Goal: Information Seeking & Learning: Compare options

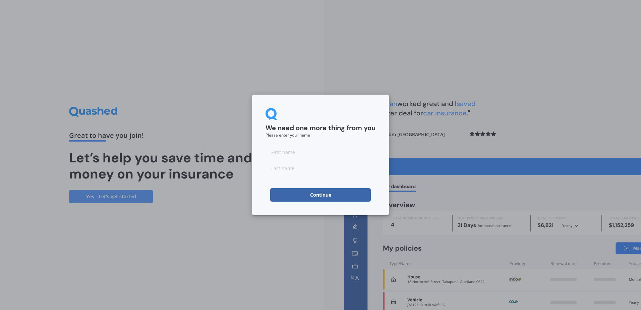
click at [292, 155] on input at bounding box center [321, 151] width 110 height 13
type input "[PERSON_NAME]"
type input "Leclancher"
click at [233, 247] on div "We need one more thing from you Please enter your name [PERSON_NAME] Continue" at bounding box center [320, 155] width 641 height 310
click at [312, 198] on button "Continue" at bounding box center [320, 194] width 101 height 13
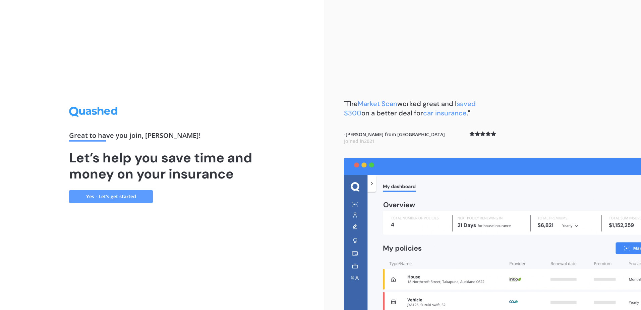
click at [140, 197] on link "Yes - Let’s get started" at bounding box center [111, 196] width 84 height 13
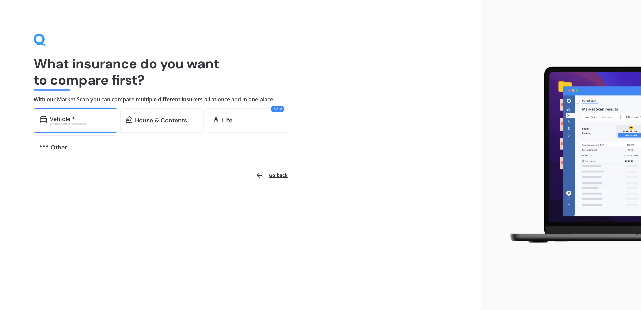
click at [94, 124] on div "Excludes commercial vehicles" at bounding box center [81, 123] width 62 height 3
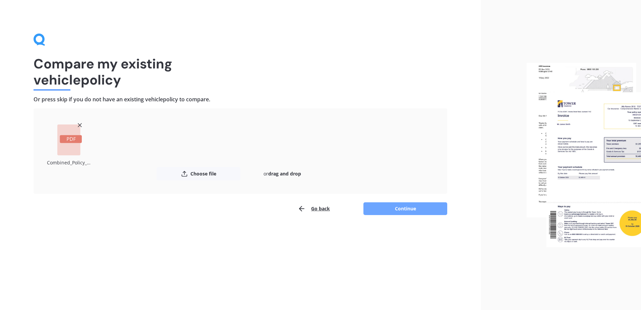
click at [406, 211] on button "Continue" at bounding box center [406, 208] width 84 height 13
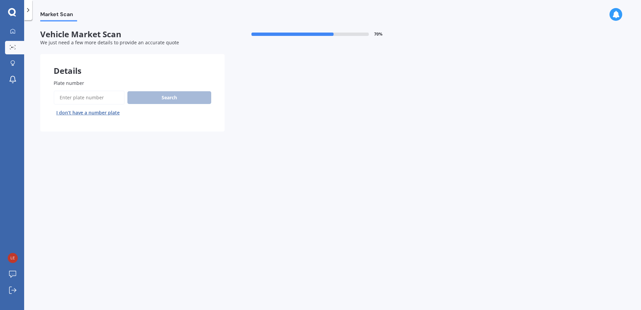
click at [96, 103] on input "Plate number" at bounding box center [89, 98] width 71 height 14
type input "KCM421"
click at [173, 96] on button "Search" at bounding box center [169, 97] width 84 height 13
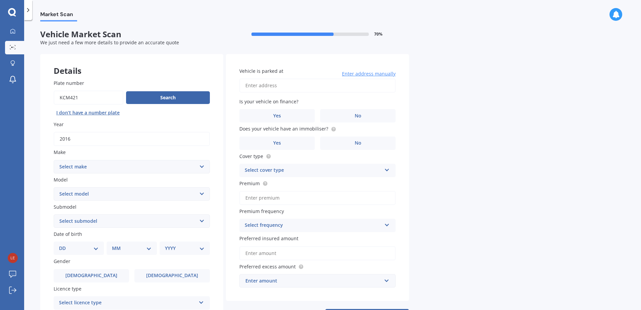
click at [165, 119] on div "Plate number Search I don’t have a number plate Year [DATE] Make Select make AC…" at bounding box center [131, 222] width 183 height 312
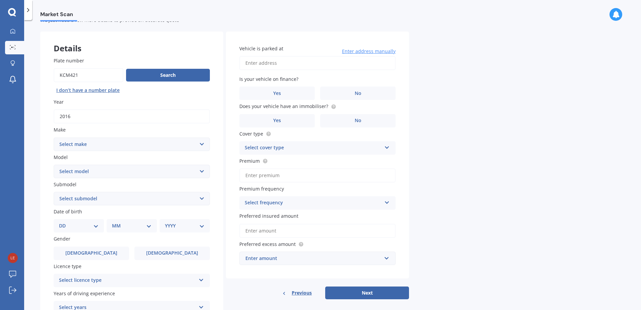
scroll to position [34, 0]
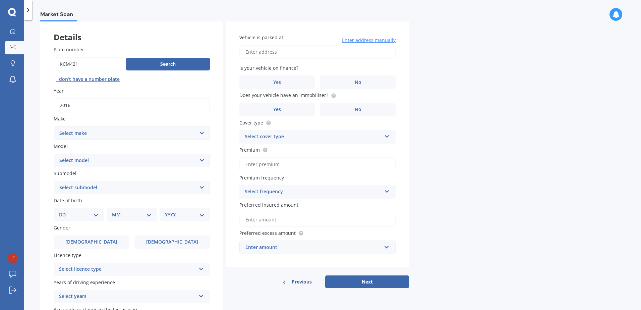
click at [78, 132] on select "Select make AC ALFA ROMEO ASTON [PERSON_NAME] AUDI AUSTIN BEDFORD Bentley BMW B…" at bounding box center [132, 132] width 156 height 13
select select "LANDROVER"
click at [54, 126] on select "Select make AC ALFA ROMEO ASTON [PERSON_NAME] AUDI AUSTIN BEDFORD Bentley BMW B…" at bounding box center [132, 132] width 156 height 13
click at [108, 164] on select "Select model" at bounding box center [132, 160] width 156 height 13
click at [109, 161] on select "Select model" at bounding box center [132, 160] width 156 height 13
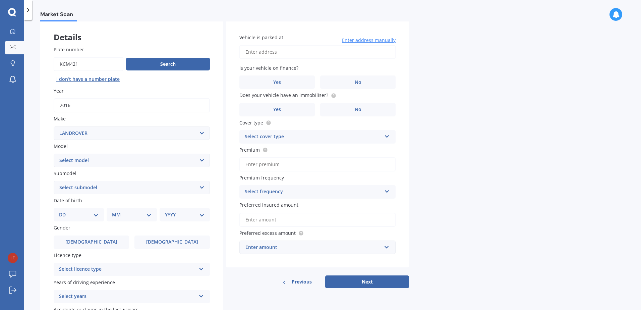
click at [109, 161] on select "Select model" at bounding box center [132, 160] width 156 height 13
click at [112, 132] on select "Select make AC ALFA ROMEO ASTON [PERSON_NAME] AUDI AUSTIN BEDFORD Bentley BMW B…" at bounding box center [132, 132] width 156 height 13
click at [54, 126] on select "Select make AC ALFA ROMEO ASTON [PERSON_NAME] AUDI AUSTIN BEDFORD Bentley BMW B…" at bounding box center [132, 132] width 156 height 13
click at [107, 164] on select "Select model" at bounding box center [132, 160] width 156 height 13
click at [87, 186] on select "Select submodel" at bounding box center [132, 187] width 156 height 13
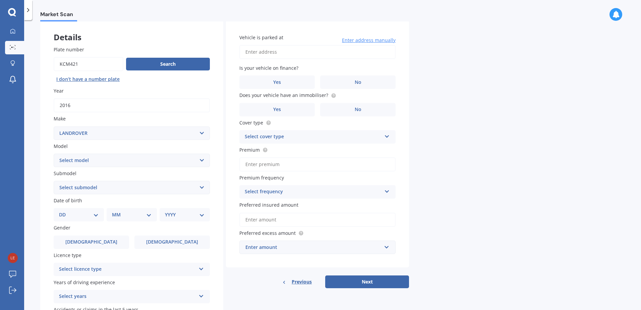
click at [106, 119] on label "Make" at bounding box center [131, 118] width 154 height 7
click at [106, 126] on select "Select make AC ALFA ROMEO ASTON [PERSON_NAME] AUDI AUSTIN BEDFORD Bentley BMW B…" at bounding box center [132, 132] width 156 height 13
click at [113, 91] on label "Year" at bounding box center [131, 90] width 154 height 7
click at [113, 98] on input "2016" at bounding box center [132, 105] width 156 height 14
click at [95, 216] on select "DD 01 02 03 04 05 06 07 08 09 10 11 12 13 14 15 16 17 18 19 20 21 22 23 24 25 2…" at bounding box center [79, 214] width 40 height 7
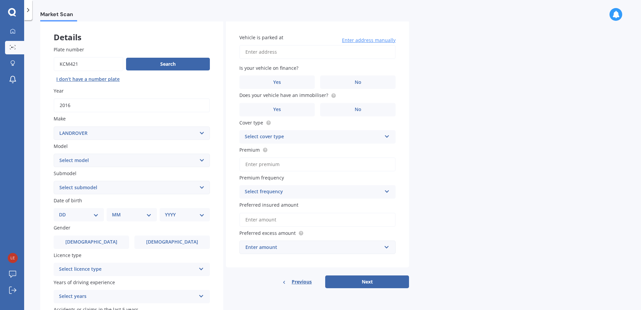
click at [150, 101] on input "2016" at bounding box center [132, 105] width 156 height 14
click at [156, 66] on button "Search" at bounding box center [168, 64] width 84 height 13
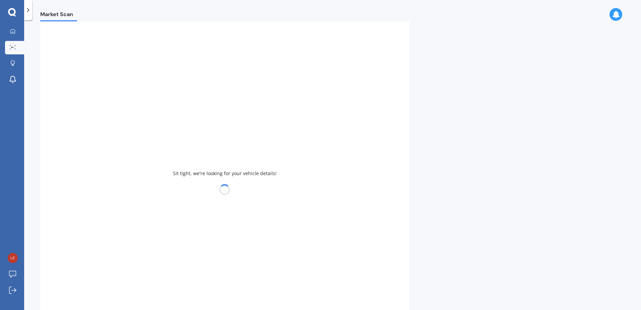
select select
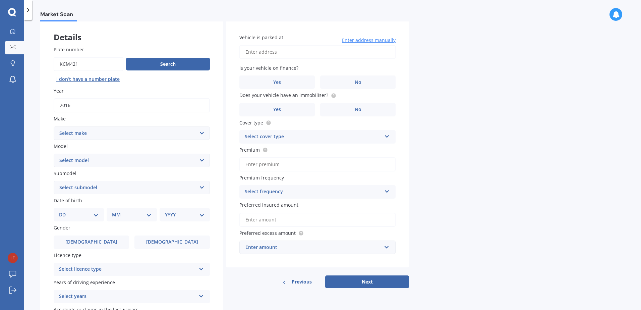
click at [149, 82] on div "Search I don’t have a number plate" at bounding box center [132, 71] width 156 height 28
click at [341, 81] on label "No" at bounding box center [357, 81] width 75 height 13
click at [0, 0] on input "No" at bounding box center [0, 0] width 0 height 0
click at [349, 109] on label "No" at bounding box center [357, 109] width 75 height 13
click at [0, 0] on input "No" at bounding box center [0, 0] width 0 height 0
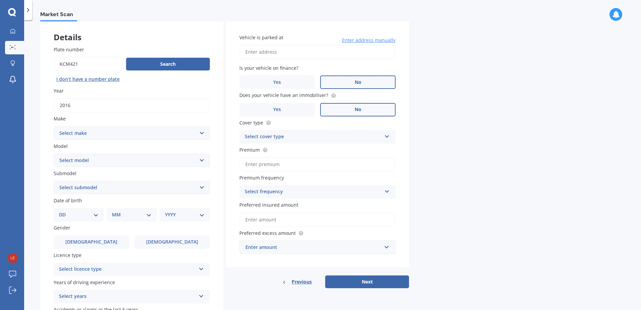
click at [258, 52] on input "Vehicle is parked at" at bounding box center [317, 52] width 156 height 14
type input "[STREET_ADDRESS]"
select select "25"
select select "04"
select select "1989"
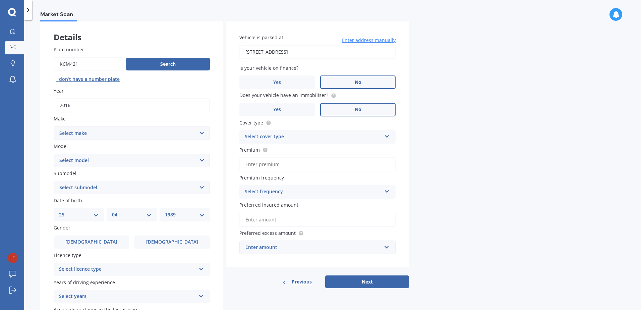
type input "[STREET_ADDRESS]"
click at [280, 134] on div "Select cover type" at bounding box center [313, 137] width 137 height 8
click at [273, 150] on span "Comprehensive" at bounding box center [263, 150] width 36 height 6
click at [274, 163] on input "Premium" at bounding box center [317, 164] width 156 height 14
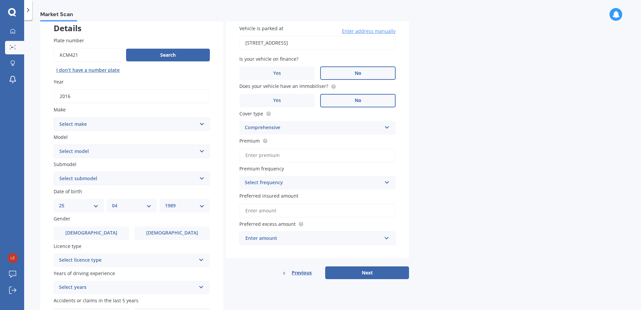
scroll to position [0, 0]
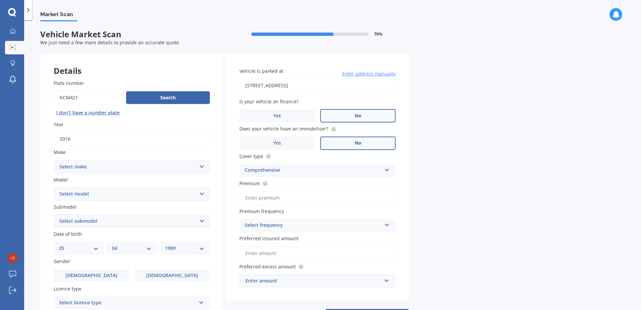
click at [102, 228] on select "Select submodel" at bounding box center [132, 220] width 156 height 13
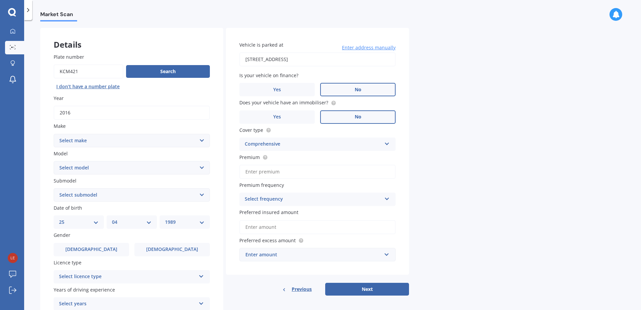
scroll to position [67, 0]
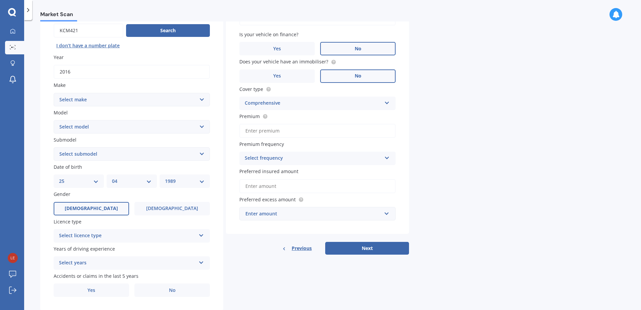
click at [100, 210] on label "[DEMOGRAPHIC_DATA]" at bounding box center [91, 208] width 75 height 13
click at [0, 0] on input "[DEMOGRAPHIC_DATA]" at bounding box center [0, 0] width 0 height 0
click at [102, 155] on select "Select submodel" at bounding box center [132, 153] width 156 height 13
drag, startPoint x: 90, startPoint y: 127, endPoint x: 90, endPoint y: 122, distance: 5.4
click at [90, 127] on select "Select model 110 130 90 Defender Discovery Evoque Freelander Range Rover Range …" at bounding box center [132, 126] width 156 height 13
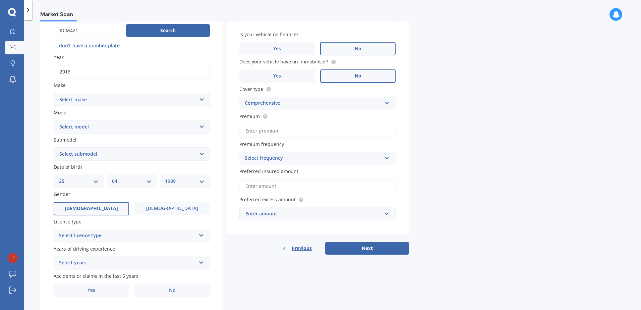
select select "DISCOVERY"
click at [54, 120] on select "Select model 110 130 90 Defender Discovery Evoque Freelander Range Rover Range …" at bounding box center [132, 126] width 156 height 13
click at [94, 99] on select "Select make AC ALFA ROMEO ASTON [PERSON_NAME] AUDI AUSTIN BEDFORD Bentley BMW B…" at bounding box center [132, 99] width 156 height 13
select select "LANDROVER"
click at [54, 93] on select "Select make AC ALFA ROMEO ASTON [PERSON_NAME] AUDI AUSTIN BEDFORD Bentley BMW B…" at bounding box center [132, 99] width 156 height 13
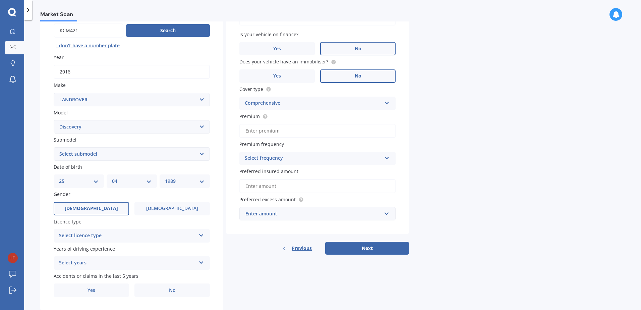
select select
click at [90, 156] on select "Select submodel (All other) Diesel V8 petrol" at bounding box center [132, 153] width 156 height 13
select select "DIESEL"
click at [54, 147] on select "Select submodel (All other) Diesel V8 petrol" at bounding box center [132, 153] width 156 height 13
click at [93, 127] on select "Select model 110 130 90 Defender Discovery Evoque Freelander Range Rover Range …" at bounding box center [132, 126] width 156 height 13
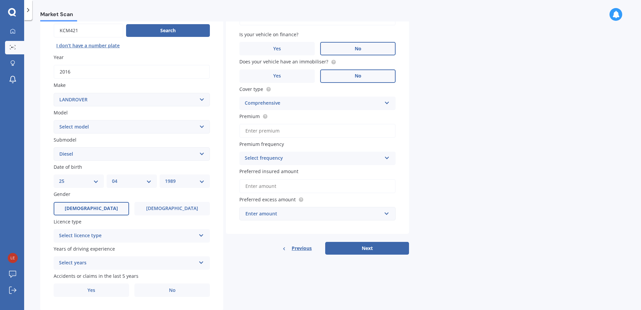
select select "DISCOVERY"
click at [54, 120] on select "Select model 110 130 90 Defender Discovery Evoque Freelander Range Rover Range …" at bounding box center [132, 126] width 156 height 13
click at [67, 153] on select "Select submodel (All other) Diesel V8 petrol" at bounding box center [132, 153] width 156 height 13
select select "DIESEL"
click at [54, 147] on select "Select submodel (All other) Diesel V8 petrol" at bounding box center [132, 153] width 156 height 13
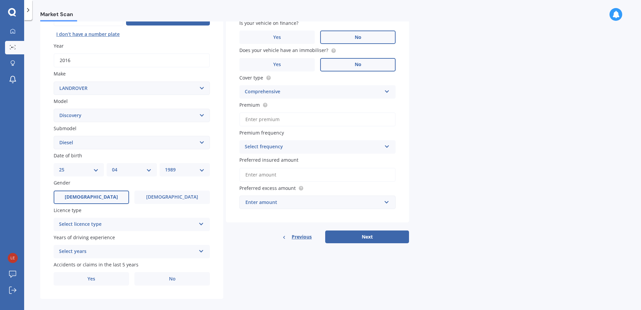
scroll to position [85, 0]
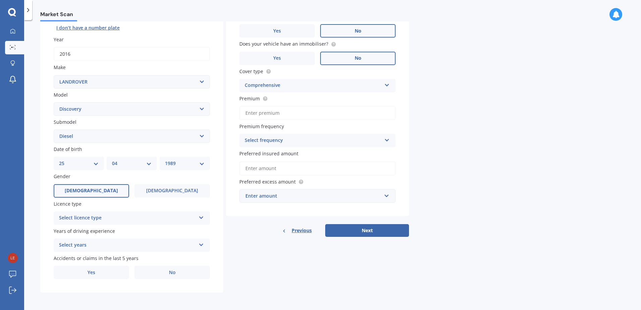
click at [78, 220] on div "Select licence type" at bounding box center [127, 218] width 137 height 8
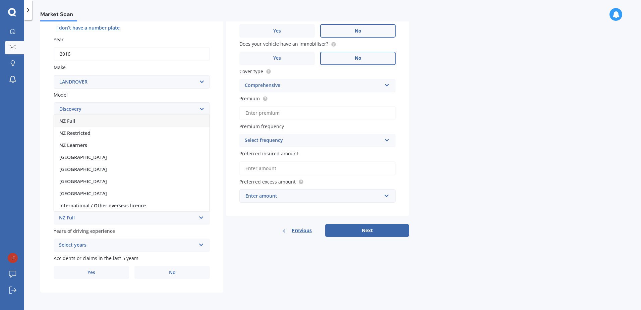
click at [75, 122] on span "NZ Full" at bounding box center [67, 121] width 16 height 6
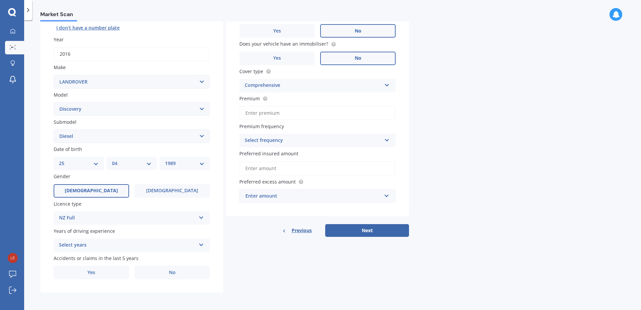
click at [91, 245] on div "Select years" at bounding box center [127, 245] width 137 height 8
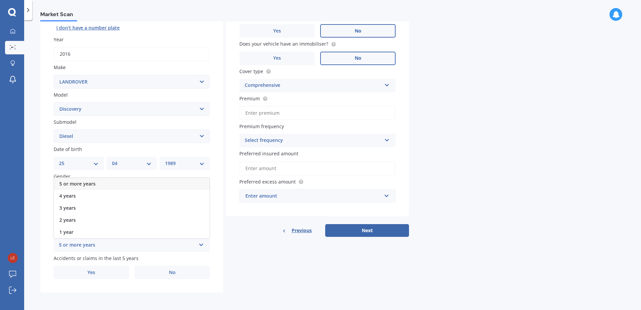
click at [84, 184] on span "5 or more years" at bounding box center [77, 183] width 36 height 6
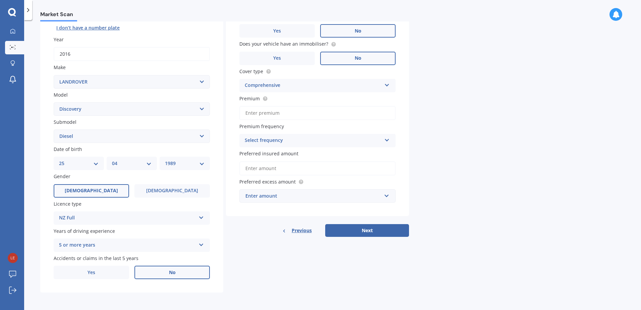
click at [169, 271] on span "No" at bounding box center [172, 273] width 7 height 6
click at [0, 0] on input "No" at bounding box center [0, 0] width 0 height 0
click at [78, 179] on label "Gender" at bounding box center [131, 176] width 154 height 7
click at [284, 167] on input "Preferred insured amount" at bounding box center [317, 168] width 156 height 14
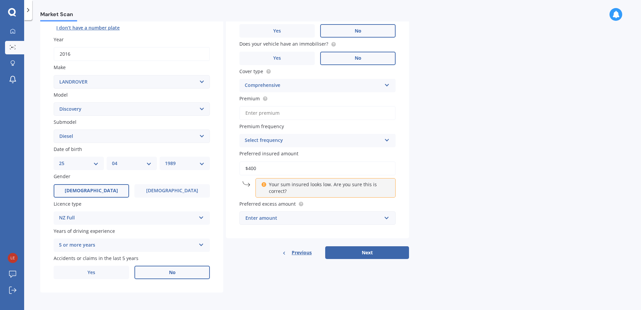
drag, startPoint x: 272, startPoint y: 165, endPoint x: 240, endPoint y: 166, distance: 32.5
click at [240, 166] on input "$400" at bounding box center [317, 168] width 156 height 14
click at [65, 290] on div "Plate number Search I don’t have a number plate Year [DATE] Make Select make AC…" at bounding box center [131, 137] width 183 height 312
drag, startPoint x: 254, startPoint y: 169, endPoint x: 242, endPoint y: 168, distance: 11.7
click at [242, 168] on input "$400" at bounding box center [317, 168] width 156 height 14
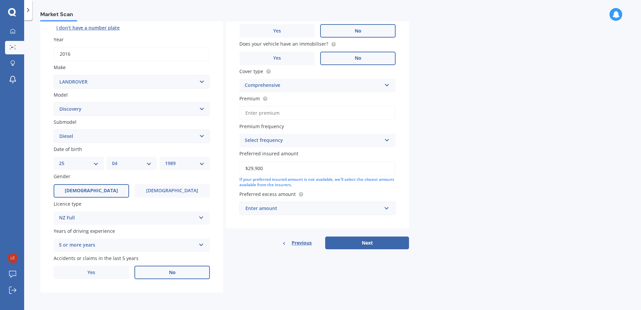
type input "$29,900"
click at [324, 206] on div "Enter amount" at bounding box center [313, 208] width 136 height 7
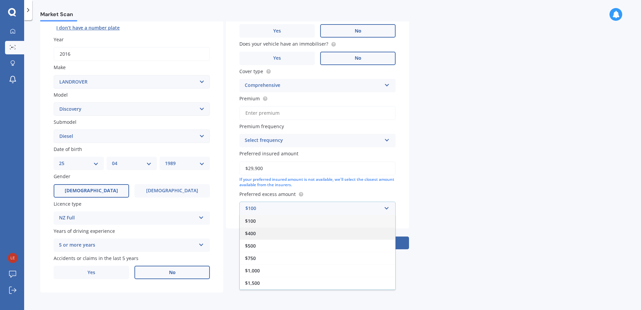
click at [275, 233] on div "$400" at bounding box center [318, 233] width 156 height 12
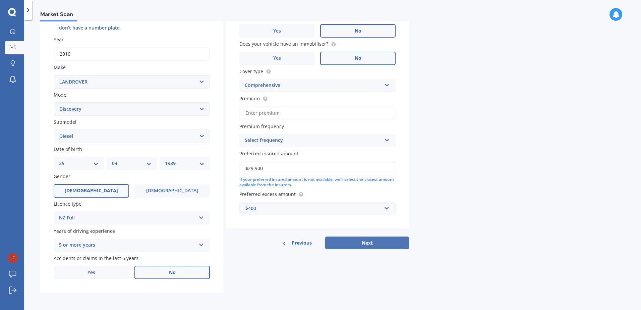
click at [363, 242] on button "Next" at bounding box center [367, 242] width 84 height 13
click at [286, 116] on input "Premium" at bounding box center [317, 113] width 156 height 14
click at [263, 111] on input "Premium" at bounding box center [317, 113] width 156 height 14
click at [278, 114] on input "Premium" at bounding box center [317, 113] width 156 height 14
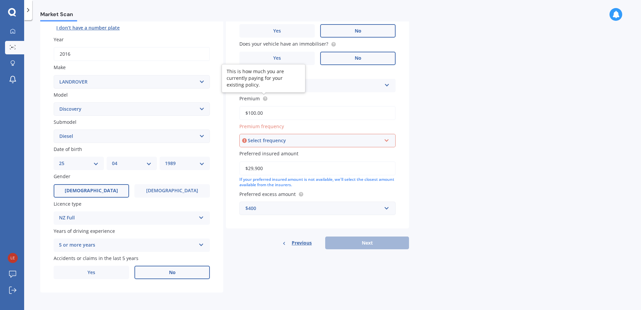
type input "$100.00"
click at [286, 101] on label "Premium" at bounding box center [316, 98] width 154 height 7
click at [286, 106] on input "$100.00" at bounding box center [317, 113] width 156 height 14
click at [307, 132] on div "Premium frequency Select frequency Yearly Six-Monthly Quarterly Monthly Fortnig…" at bounding box center [317, 135] width 156 height 24
click at [350, 143] on div "Select frequency" at bounding box center [314, 140] width 133 height 7
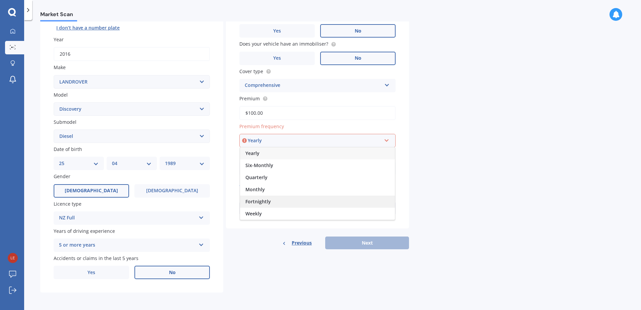
click at [258, 203] on span "Fortnightly" at bounding box center [257, 201] width 25 height 6
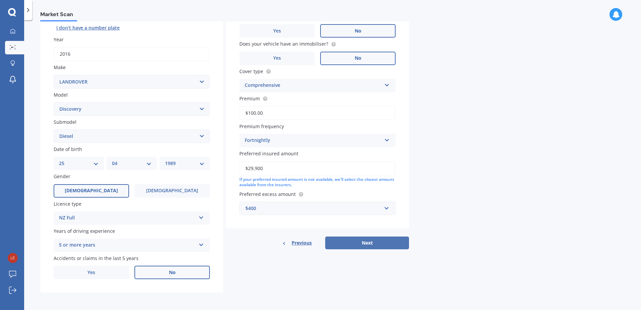
click at [376, 244] on button "Next" at bounding box center [367, 242] width 84 height 13
select select "25"
select select "04"
select select "1989"
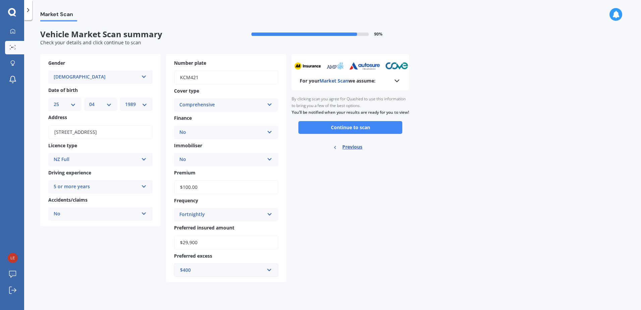
scroll to position [0, 0]
click at [353, 134] on button "Continue to scan" at bounding box center [350, 127] width 104 height 13
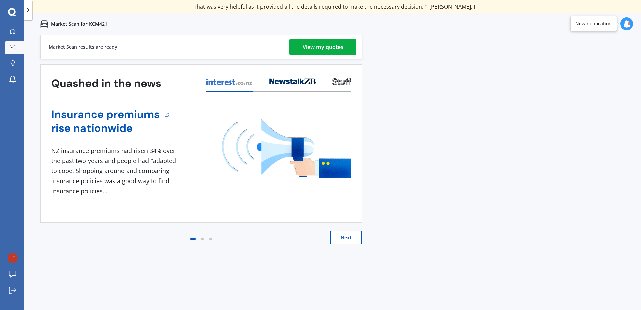
click at [338, 47] on div "View my quotes" at bounding box center [323, 47] width 41 height 16
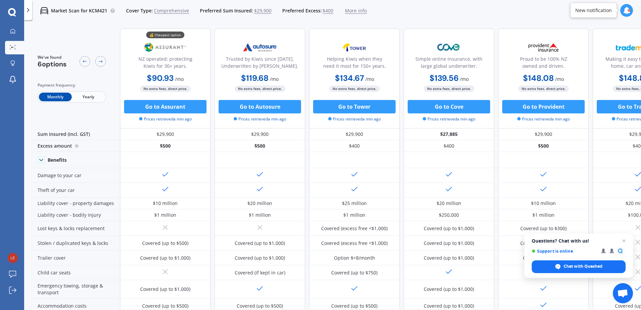
scroll to position [0, 46]
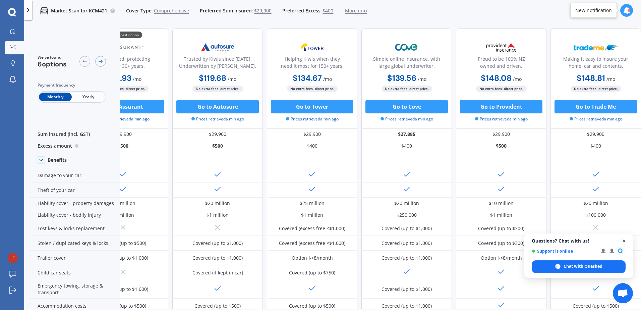
click at [624, 241] on span "Open chat" at bounding box center [624, 241] width 8 height 8
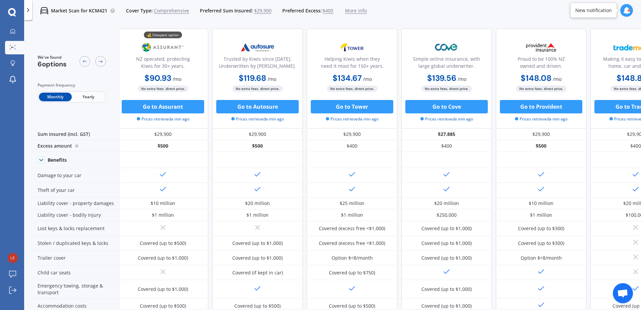
scroll to position [0, 0]
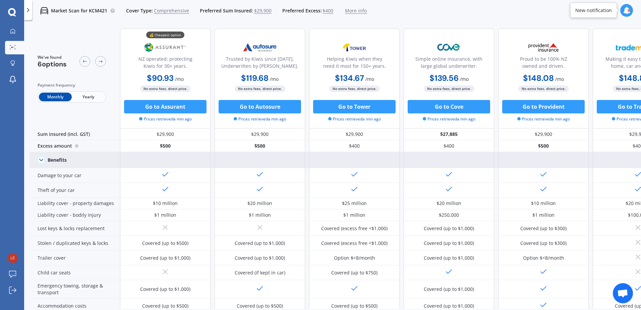
click at [39, 160] on icon at bounding box center [41, 160] width 7 height 7
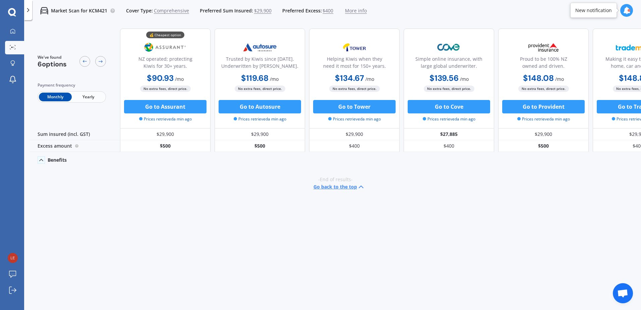
click at [39, 162] on icon at bounding box center [41, 160] width 7 height 7
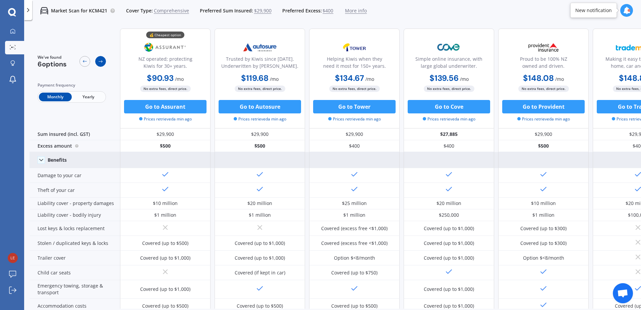
click at [99, 59] on icon at bounding box center [100, 61] width 5 height 5
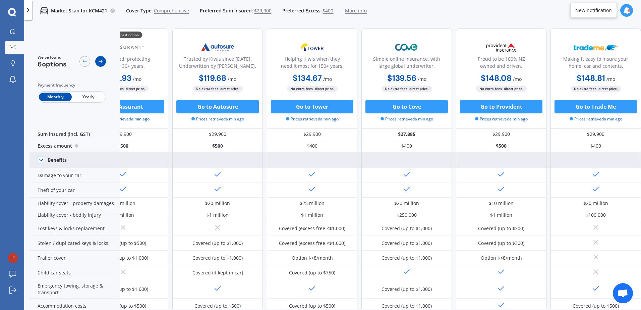
click at [101, 58] on div at bounding box center [100, 61] width 11 height 11
click at [466, 19] on div "Market Scan for KCM421 Cover Type: Comprehensive Preferred Sum Insured: $29,900…" at bounding box center [332, 10] width 617 height 21
click at [30, 9] on icon at bounding box center [28, 10] width 7 height 7
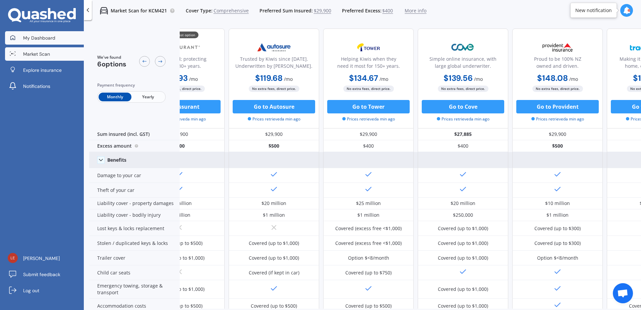
click at [35, 36] on span "My Dashboard" at bounding box center [39, 38] width 32 height 7
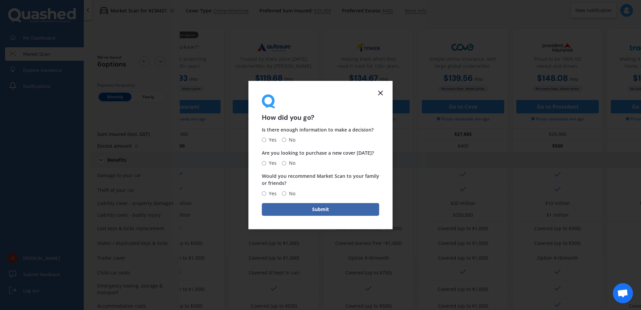
click at [284, 140] on input "No" at bounding box center [284, 140] width 4 height 4
radio input "true"
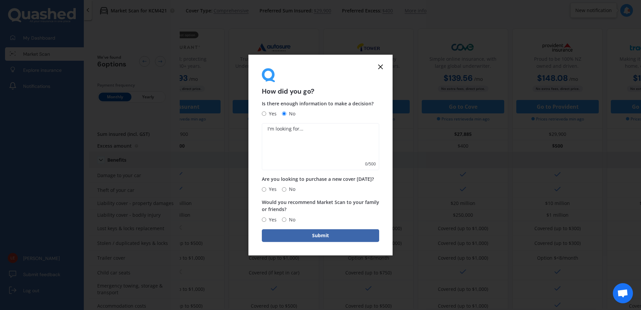
click at [382, 67] on icon at bounding box center [381, 67] width 8 height 8
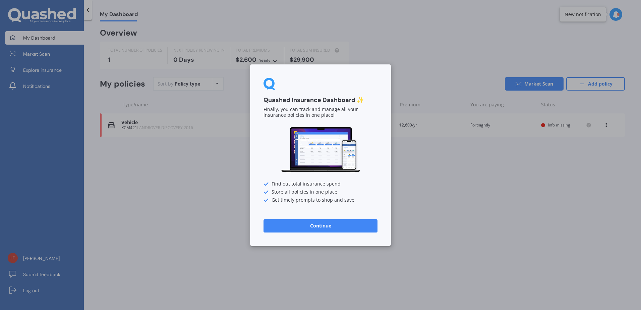
drag, startPoint x: 338, startPoint y: 226, endPoint x: 426, endPoint y: 172, distance: 103.4
click at [338, 225] on button "Continue" at bounding box center [321, 225] width 114 height 13
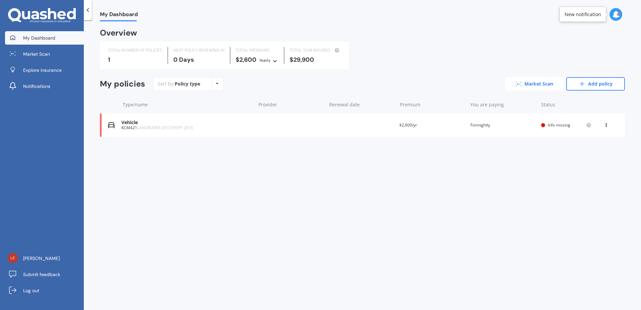
click at [536, 84] on link "Market Scan" at bounding box center [534, 83] width 59 height 13
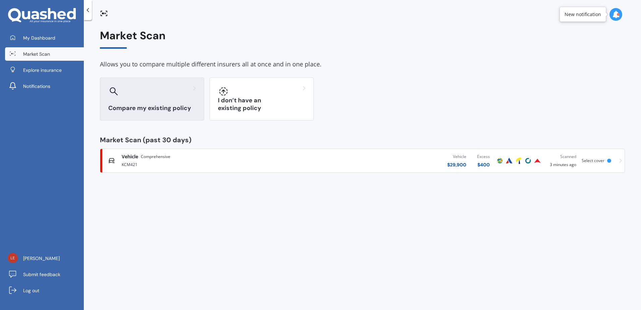
click at [171, 92] on div at bounding box center [152, 91] width 88 height 11
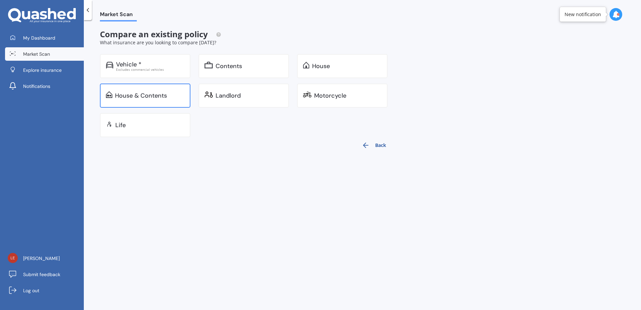
click at [142, 103] on div "House & Contents" at bounding box center [145, 96] width 91 height 24
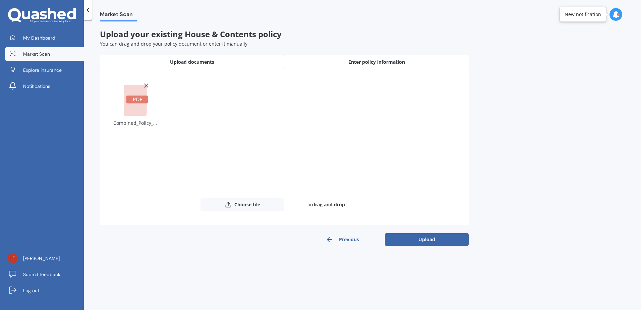
click at [382, 63] on span "Enter policy information" at bounding box center [376, 62] width 57 height 7
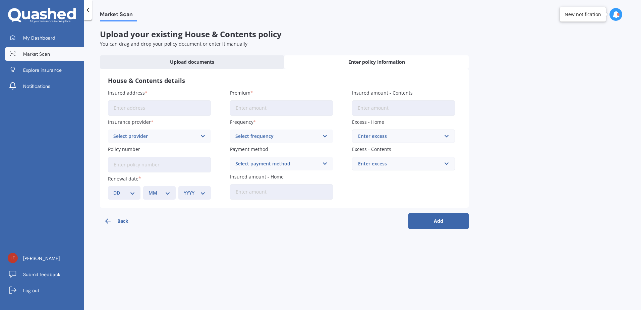
click at [135, 112] on input "Insured address" at bounding box center [159, 107] width 103 height 15
type input "[STREET_ADDRESS]"
click at [142, 135] on div "Select provider" at bounding box center [155, 135] width 84 height 7
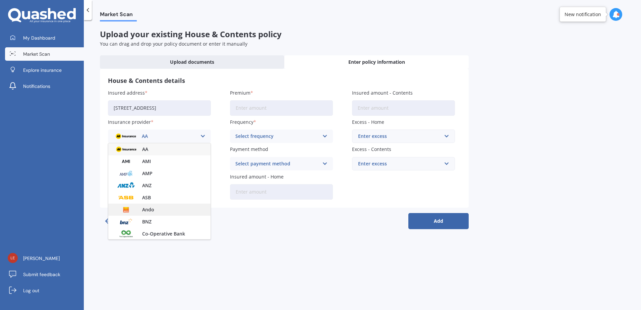
click at [152, 211] on span "Ando" at bounding box center [148, 209] width 12 height 5
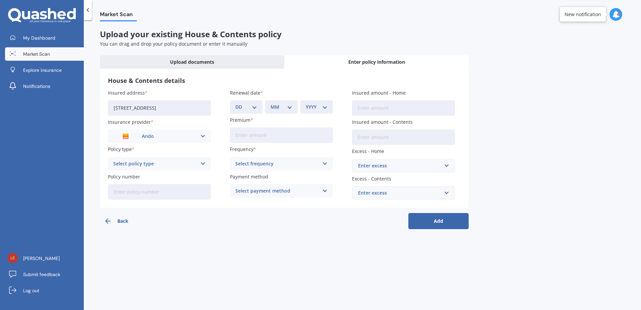
click at [139, 166] on div "Select policy type" at bounding box center [155, 163] width 84 height 7
click at [153, 213] on div "Back Add" at bounding box center [284, 218] width 369 height 21
click at [249, 108] on select "DD 01 02 03 04 05 06 07 08 09 10 11 12 13 14 15 16 17 18 19 20 21 22 23 24 25 2…" at bounding box center [246, 106] width 22 height 7
drag, startPoint x: 584, startPoint y: 90, endPoint x: 570, endPoint y: 91, distance: 13.5
click at [584, 90] on div "Market Scan Upload your existing House & Contents policy You can drag and drop …" at bounding box center [362, 166] width 557 height 290
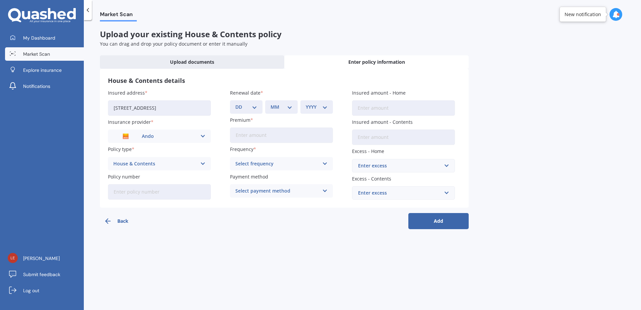
click at [254, 106] on select "DD 01 02 03 04 05 06 07 08 09 10 11 12 13 14 15 16 17 18 19 20 21 22 23 24 25 2…" at bounding box center [246, 106] width 22 height 7
select select "05"
click at [235, 103] on select "DD 01 02 03 04 05 06 07 08 09 10 11 12 13 14 15 16 17 18 19 20 21 22 23 24 25 2…" at bounding box center [246, 106] width 22 height 7
click at [274, 105] on select "MM 01 02 03 04 05 06 07 08 09 10 11 12" at bounding box center [282, 106] width 22 height 7
select select "03"
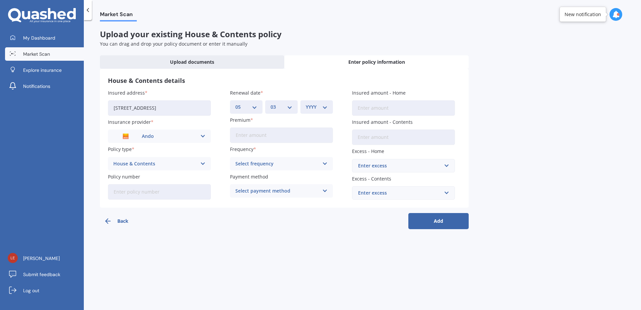
click at [271, 103] on select "MM 01 02 03 04 05 06 07 08 09 10 11 12" at bounding box center [282, 106] width 22 height 7
click at [324, 107] on select "YYYY 2027 2026 2025 2024 2023 2022 2021 2020 2019 2018 2017 2016 2015 2014 2013…" at bounding box center [317, 106] width 22 height 7
select select "2026"
click at [306, 103] on select "YYYY 2027 2026 2025 2024 2023 2022 2021 2020 2019 2018 2017 2016 2015 2014 2013…" at bounding box center [317, 106] width 22 height 7
click at [274, 134] on input "Premium" at bounding box center [281, 134] width 103 height 15
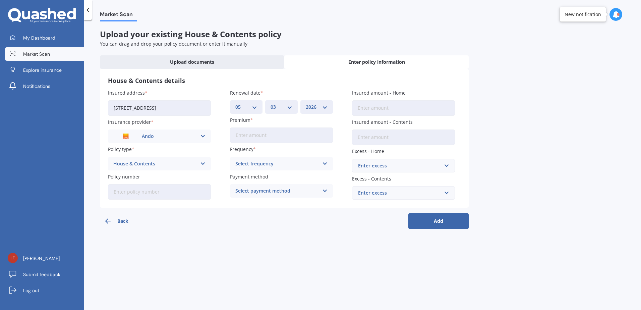
click at [283, 135] on input "Premium" at bounding box center [281, 134] width 103 height 15
type input "$200.00"
click at [287, 165] on div "Select frequency" at bounding box center [277, 163] width 84 height 7
click at [259, 223] on span "Fortnightly" at bounding box center [248, 225] width 25 height 5
click at [262, 192] on div "Select payment method" at bounding box center [277, 190] width 84 height 7
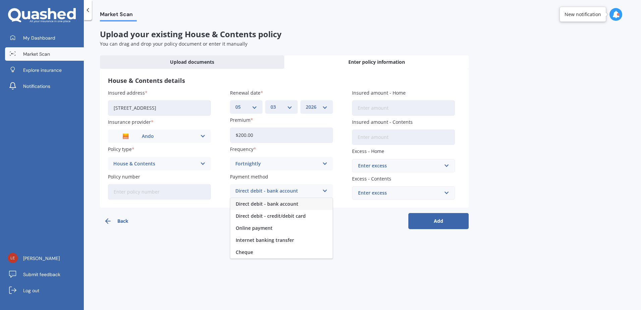
click at [263, 205] on span "Direct debit - bank account" at bounding box center [267, 204] width 63 height 5
click at [370, 110] on input "Insured amount - Home" at bounding box center [403, 107] width 103 height 15
click at [402, 133] on input "Insured amount - Contents" at bounding box center [403, 136] width 103 height 15
click at [389, 108] on input "Insured amount - Home" at bounding box center [403, 107] width 103 height 15
paste input "$1,021,063"
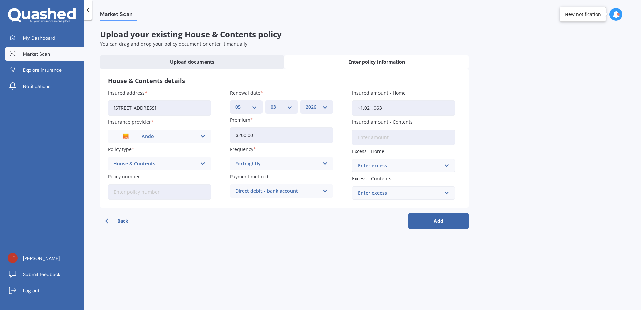
type input "$1,021,063"
click at [382, 135] on input "Insured amount - Contents" at bounding box center [403, 136] width 103 height 15
paste input "$44,726"
type input "$44,726"
click at [381, 168] on div "Enter excess" at bounding box center [399, 165] width 83 height 7
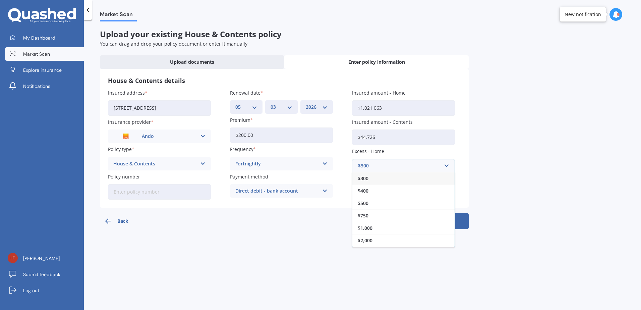
click at [418, 151] on label "Excess - Home" at bounding box center [402, 151] width 100 height 7
click at [396, 166] on div "$300" at bounding box center [399, 165] width 83 height 7
click at [378, 187] on div "$400" at bounding box center [403, 190] width 102 height 12
drag, startPoint x: 579, startPoint y: 117, endPoint x: 544, endPoint y: 132, distance: 38.3
click at [579, 117] on div "Market Scan Upload your existing House & Contents policy You can drag and drop …" at bounding box center [362, 166] width 557 height 290
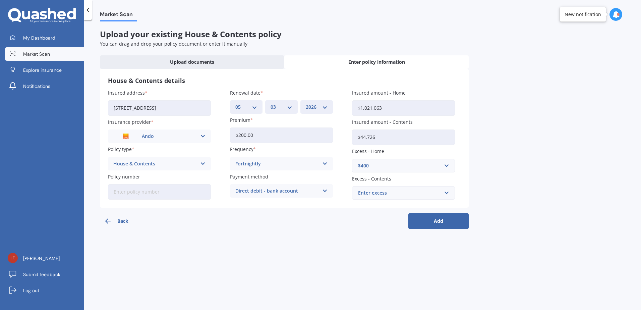
click at [402, 190] on div "Enter excess" at bounding box center [399, 192] width 83 height 7
click at [380, 208] on div "$250" at bounding box center [403, 205] width 102 height 12
click at [452, 221] on button "Add" at bounding box center [438, 221] width 60 height 16
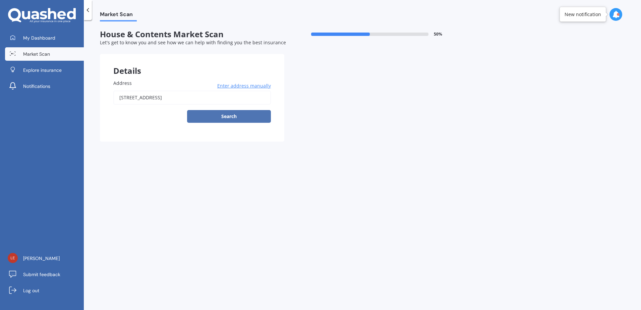
click at [224, 114] on button "Search" at bounding box center [229, 116] width 84 height 13
type input "[STREET_ADDRESS]"
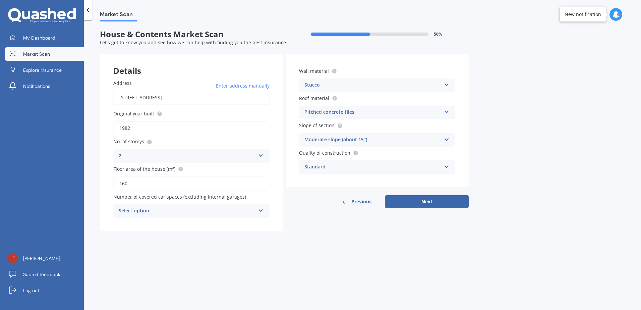
click at [332, 166] on div "Standard" at bounding box center [373, 167] width 137 height 8
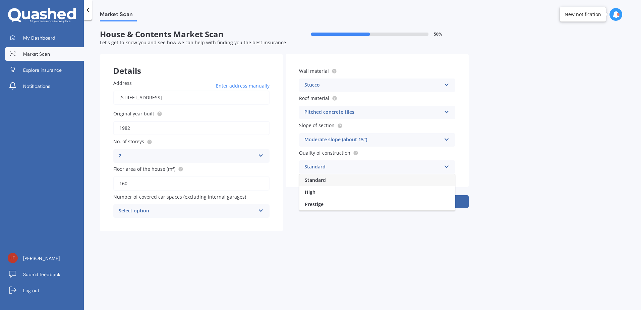
click at [332, 166] on div "Standard" at bounding box center [373, 167] width 137 height 8
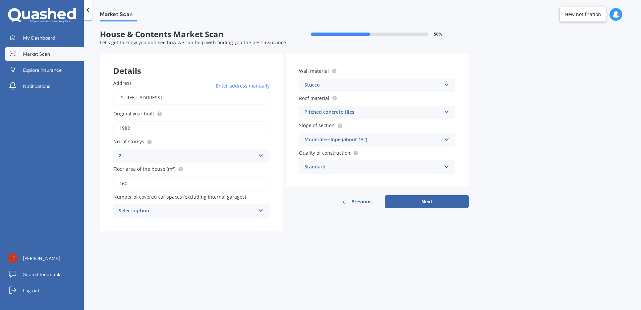
click at [158, 211] on div "Select option" at bounding box center [187, 211] width 137 height 8
click at [127, 234] on div "1" at bounding box center [192, 236] width 156 height 12
click at [422, 204] on button "Next" at bounding box center [427, 201] width 84 height 13
select select "25"
select select "04"
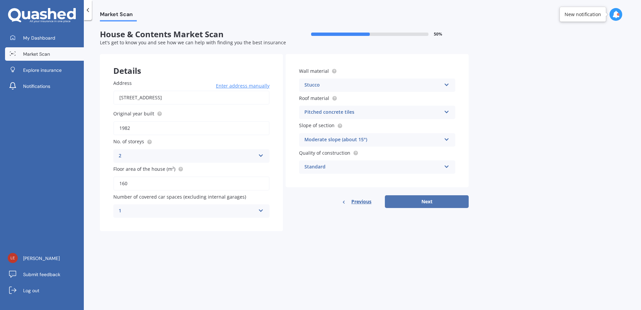
select select "1989"
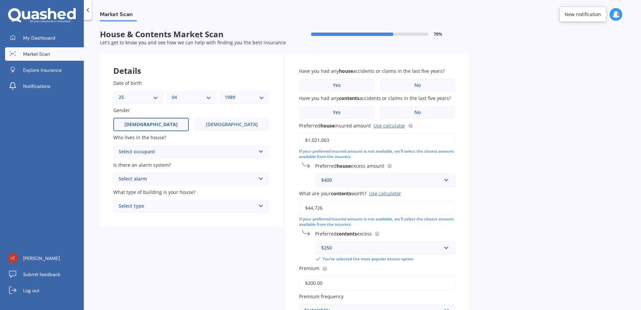
click at [164, 150] on div "Select occupant" at bounding box center [187, 152] width 137 height 8
click at [139, 165] on div "Owner" at bounding box center [192, 165] width 156 height 12
click at [141, 178] on div "Select alarm" at bounding box center [187, 179] width 137 height 8
click at [121, 213] on span "No" at bounding box center [122, 216] width 7 height 6
click at [132, 206] on div "Select type" at bounding box center [187, 206] width 137 height 8
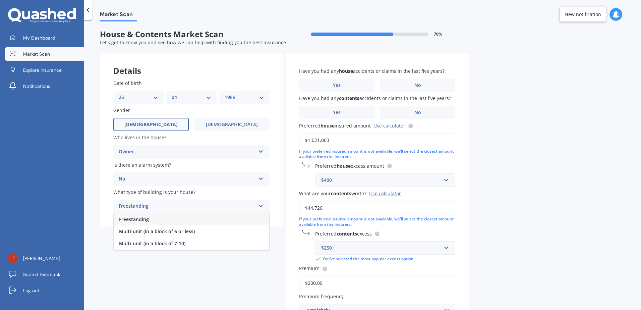
click at [145, 218] on span "Freestanding" at bounding box center [134, 219] width 30 height 6
click at [406, 85] on label "No" at bounding box center [417, 84] width 75 height 13
click at [0, 0] on input "No" at bounding box center [0, 0] width 0 height 0
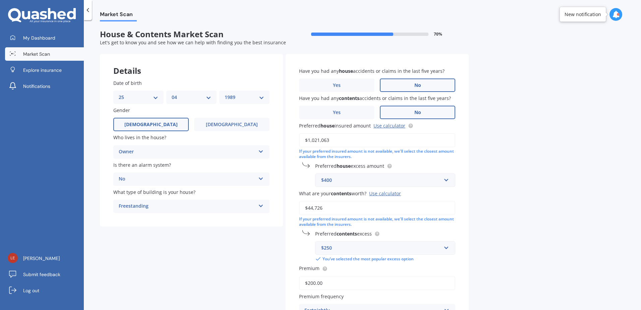
click at [404, 108] on label "No" at bounding box center [417, 112] width 75 height 13
click at [0, 0] on input "No" at bounding box center [0, 0] width 0 height 0
click at [486, 137] on div "Market Scan House & Contents Market Scan 70 % Let's get to know you and see how…" at bounding box center [362, 166] width 557 height 290
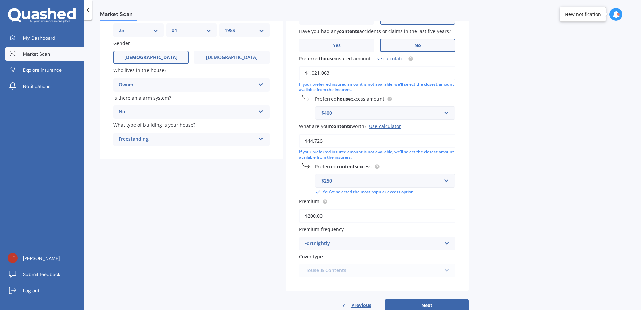
scroll to position [86, 0]
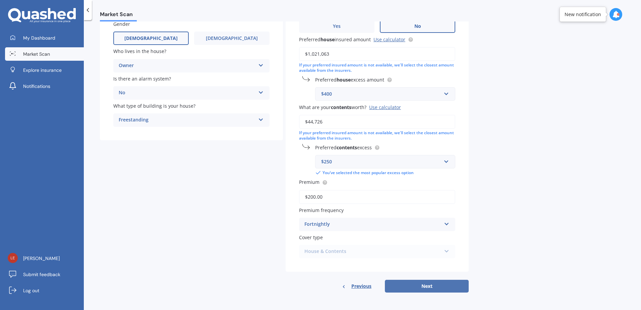
click at [426, 284] on button "Next" at bounding box center [427, 286] width 84 height 13
select select "25"
select select "04"
select select "1989"
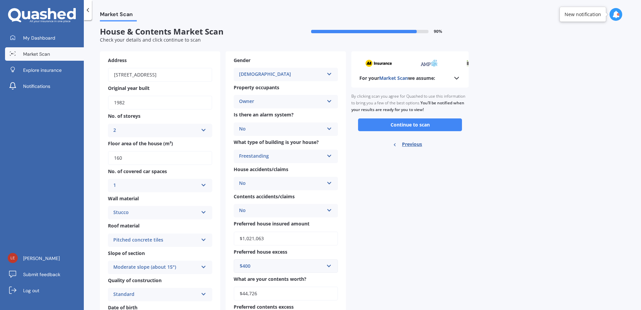
scroll to position [0, 0]
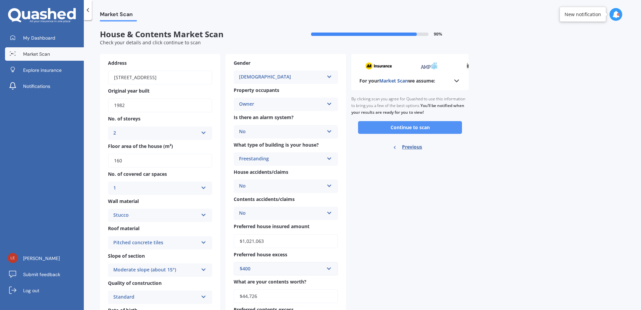
click at [391, 127] on button "Continue to scan" at bounding box center [410, 127] width 104 height 13
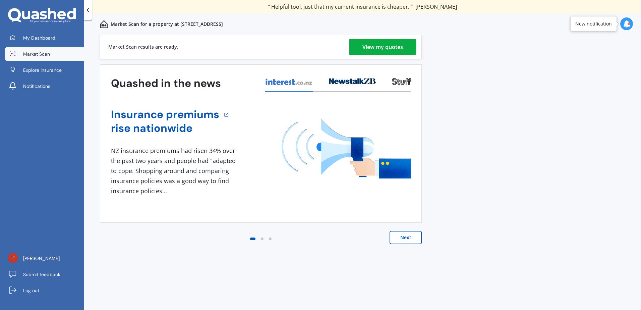
click at [383, 47] on div "View my quotes" at bounding box center [383, 47] width 41 height 16
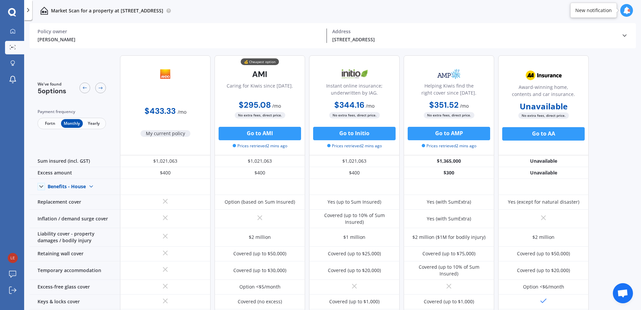
click at [48, 125] on span "Fortn" at bounding box center [50, 123] width 22 height 9
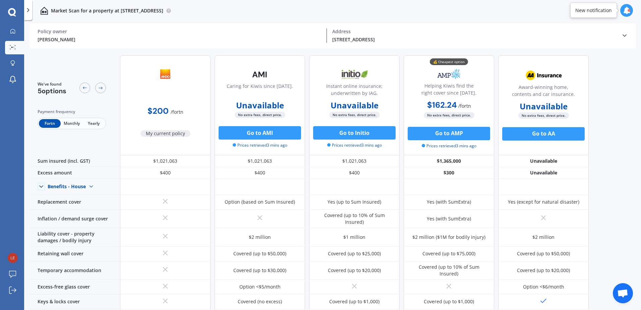
click at [75, 122] on span "Monthly" at bounding box center [72, 123] width 22 height 9
